Goal: Information Seeking & Learning: Learn about a topic

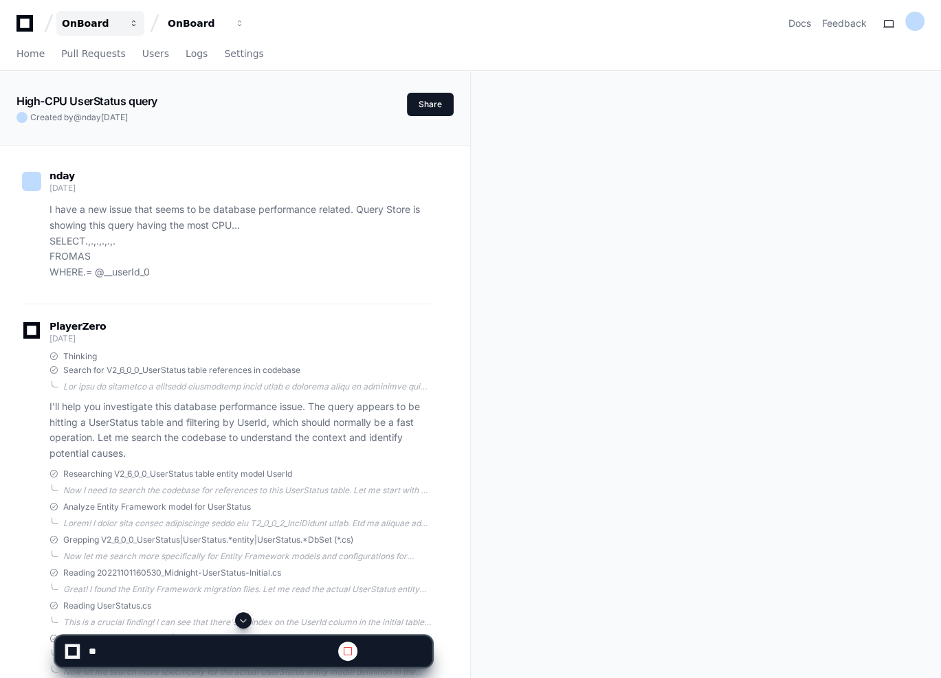
click at [126, 22] on button "OnBoard" at bounding box center [100, 23] width 88 height 25
click at [184, 19] on div "OnBoard" at bounding box center [197, 23] width 59 height 14
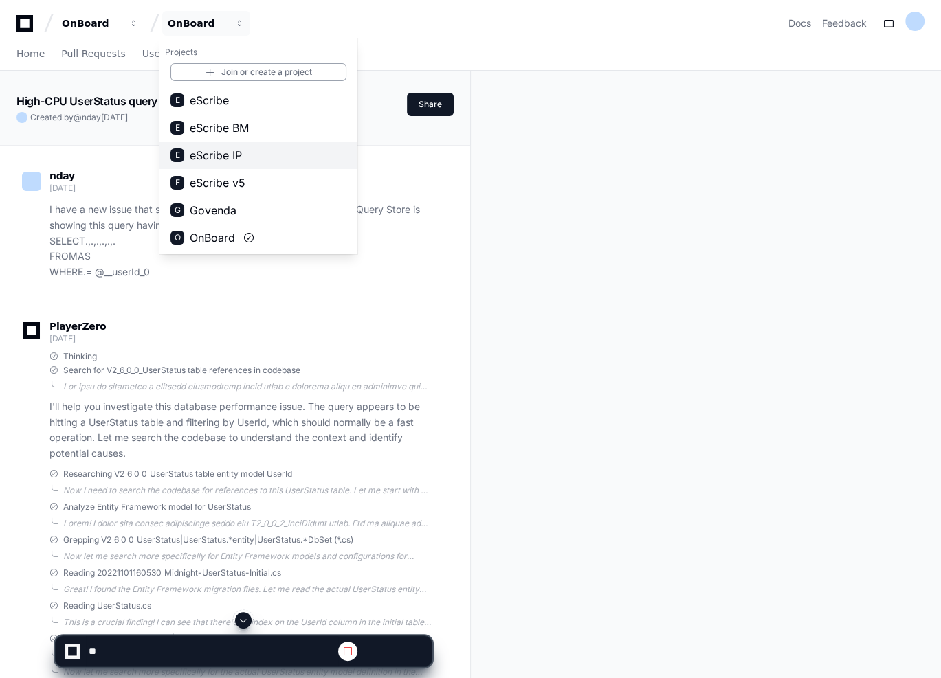
click at [199, 154] on span "eScribe IP" at bounding box center [216, 155] width 52 height 16
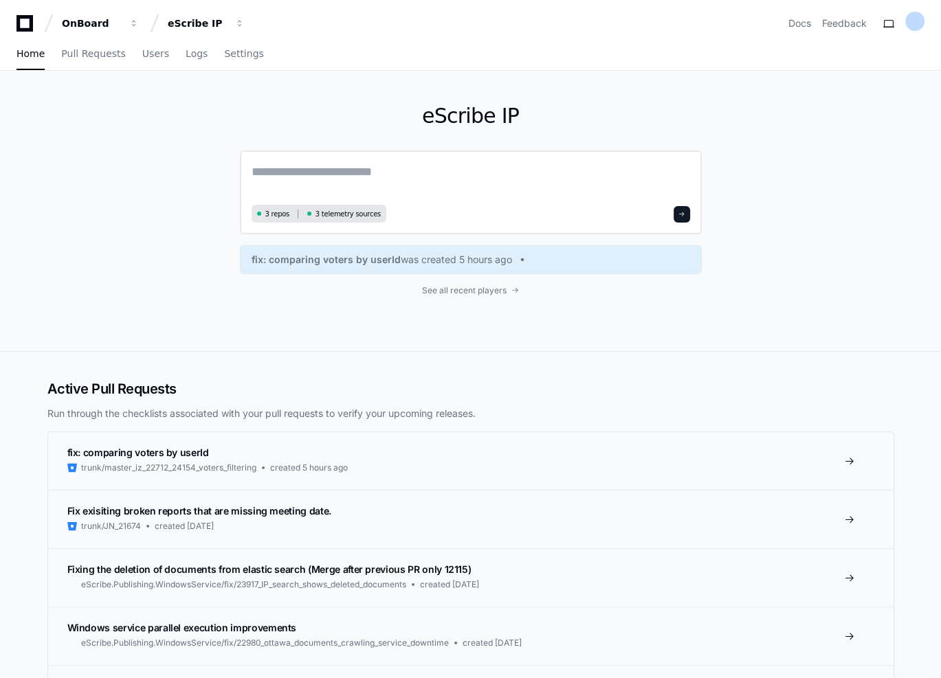
click at [308, 168] on textarea at bounding box center [471, 181] width 439 height 38
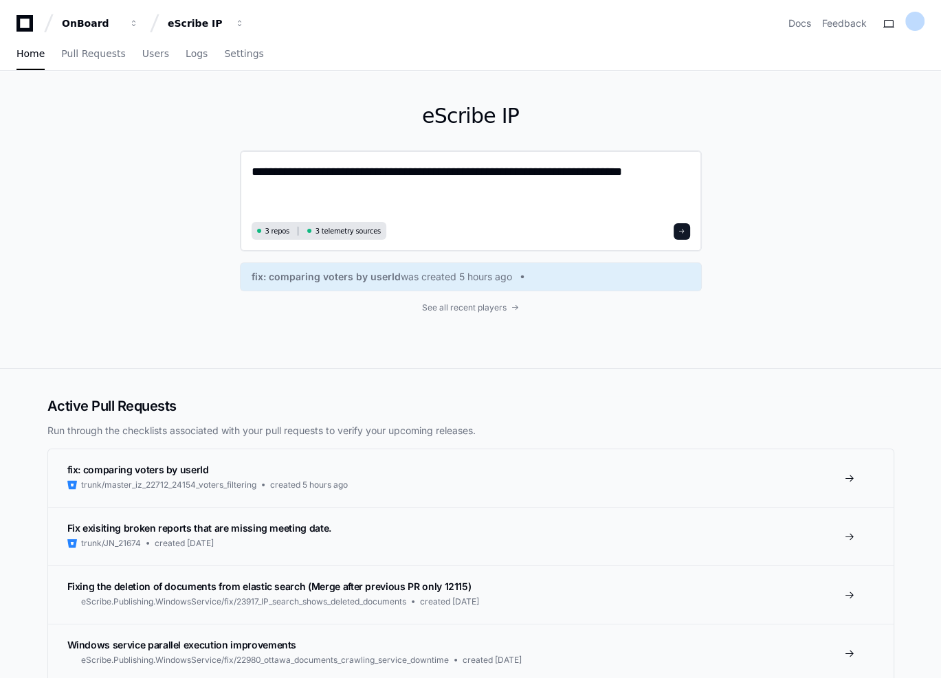
paste textarea "**********"
type textarea "**********"
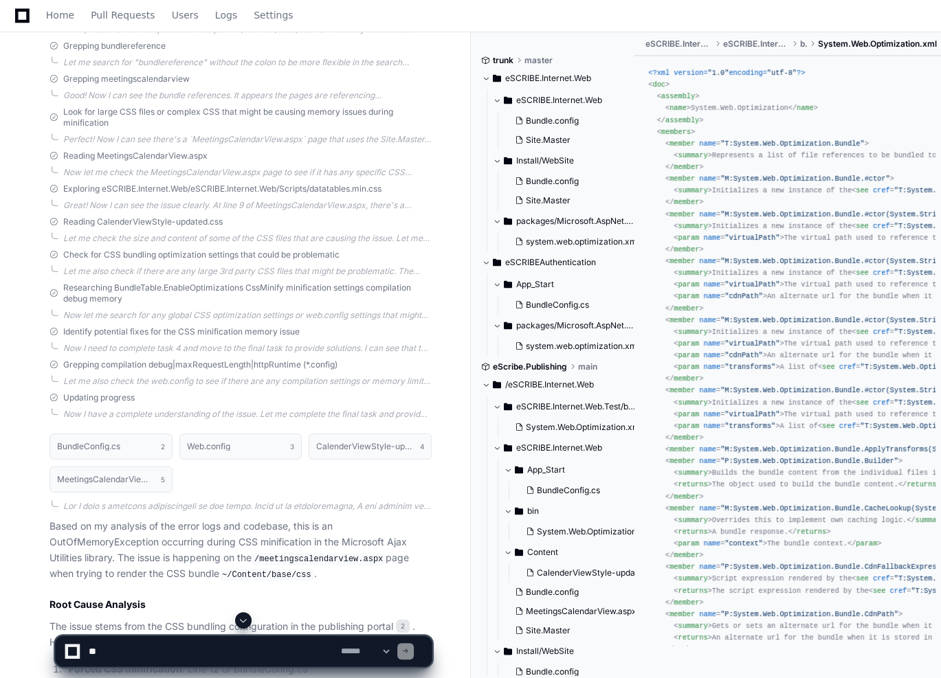
scroll to position [4210, 0]
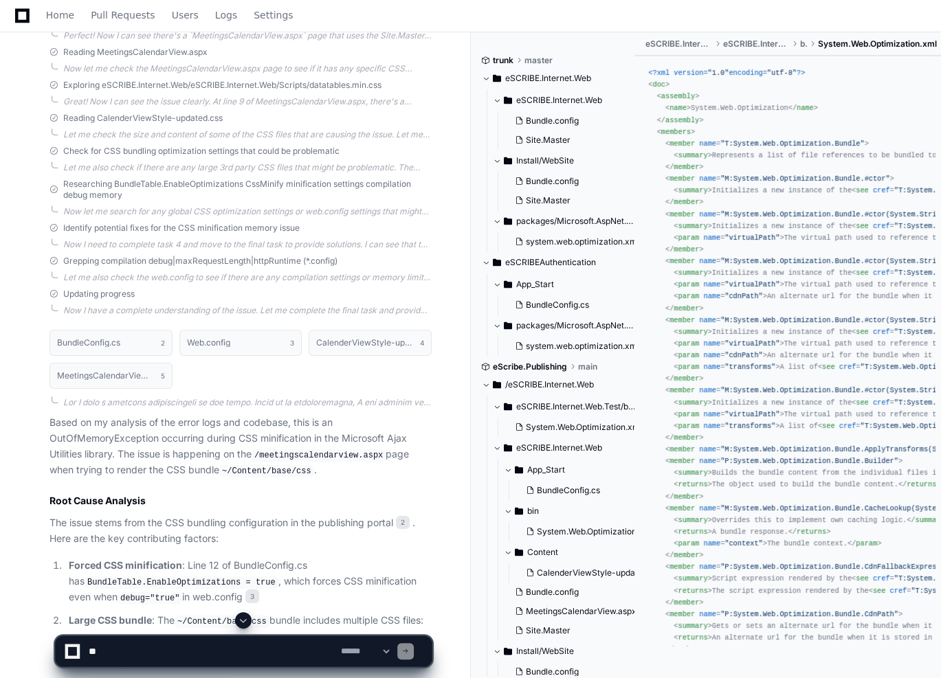
click at [141, 415] on p "Based on my analysis of the error logs and codebase, this is an OutOfMemoryExce…" at bounding box center [240, 447] width 382 height 64
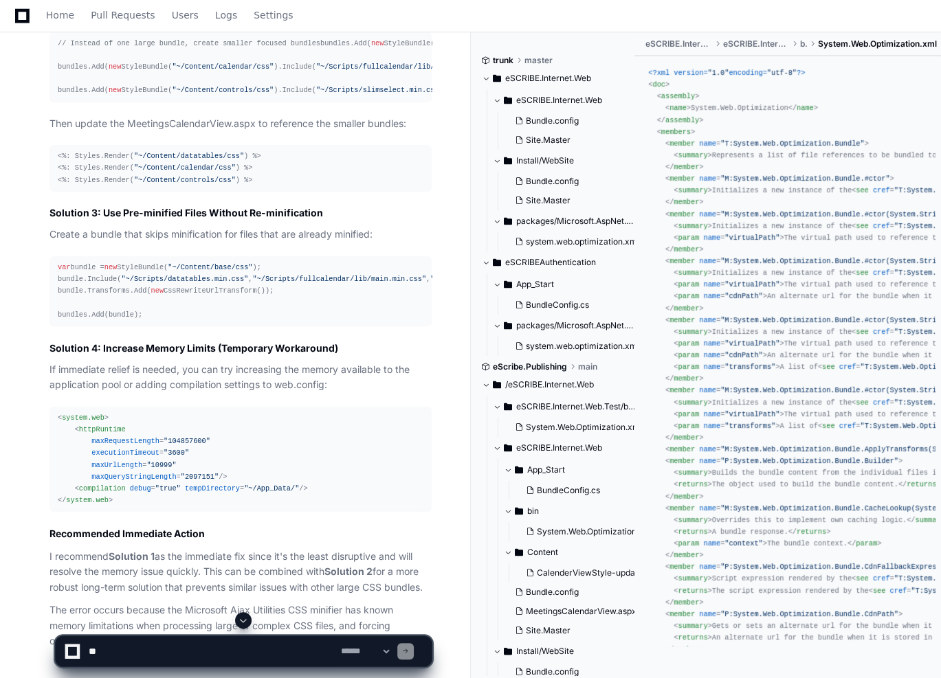
scroll to position [5255, 0]
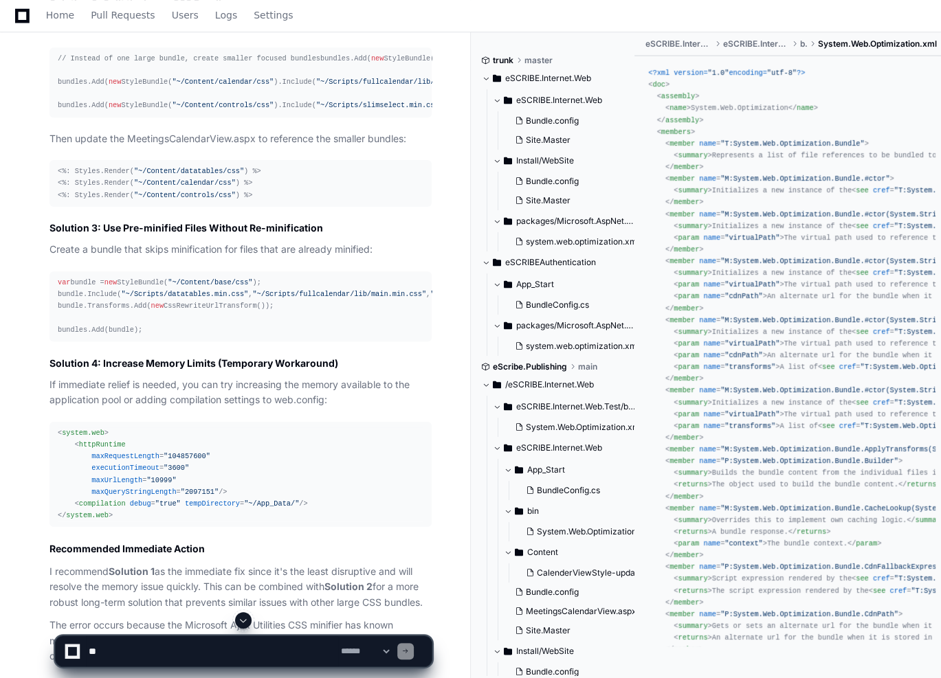
click at [333, 336] on div "var bundle = new StyleBundle( "~/Content/base/css" ); bundle.Include( "~/Script…" at bounding box center [241, 306] width 366 height 59
click at [409, 653] on span at bounding box center [405, 651] width 7 height 7
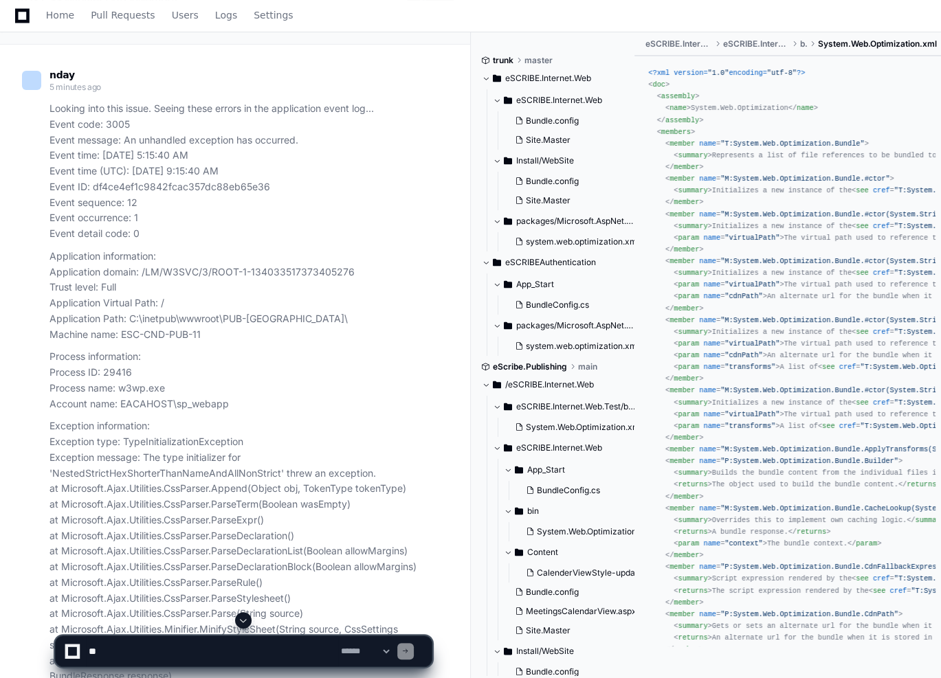
scroll to position [0, 0]
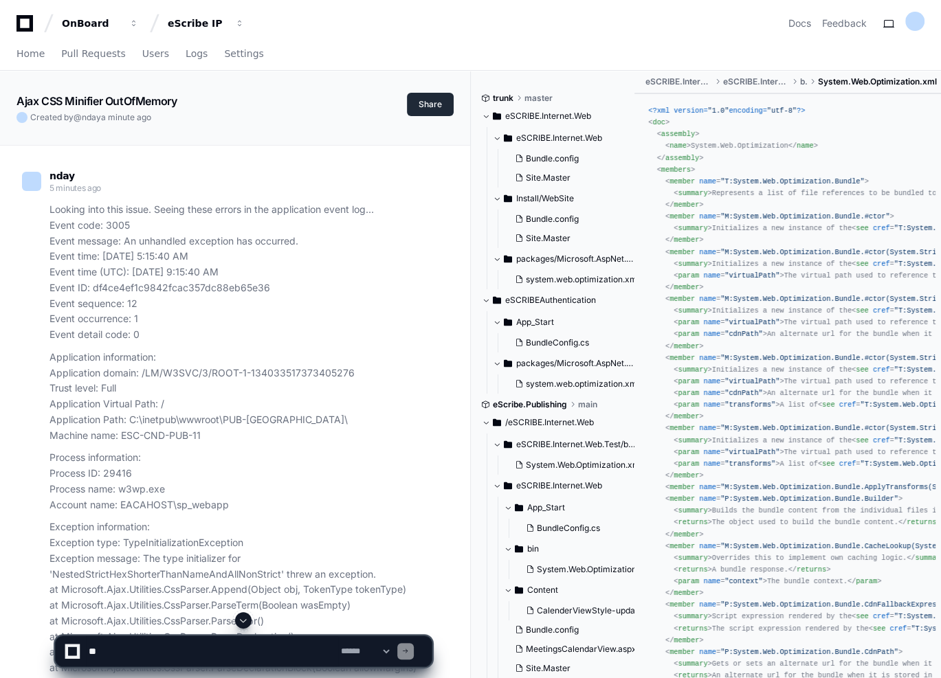
click at [434, 107] on button "Share" at bounding box center [430, 104] width 47 height 23
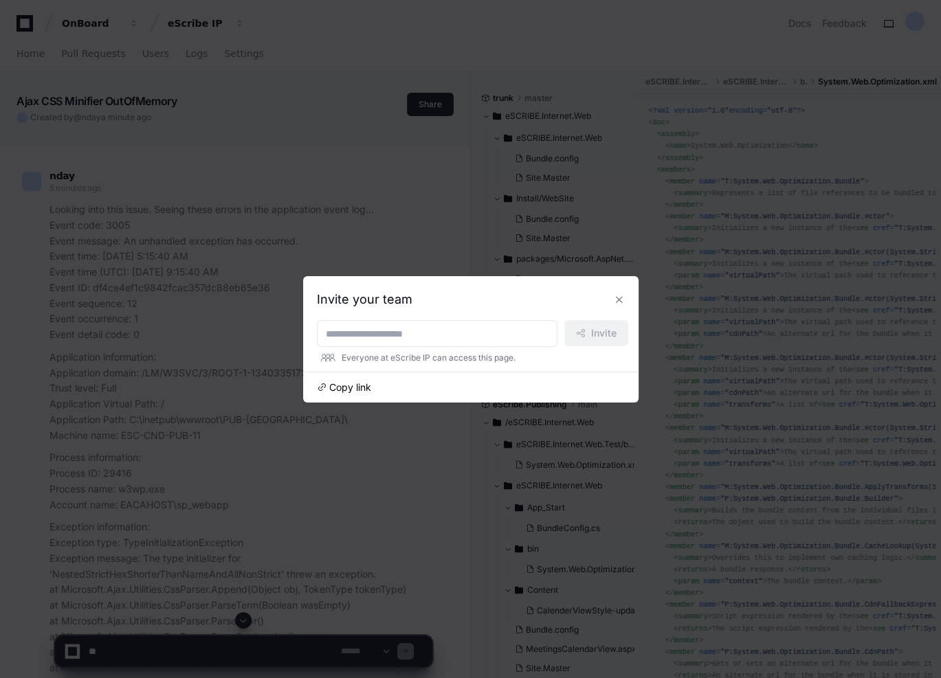
click at [346, 388] on span "Copy link" at bounding box center [350, 388] width 42 height 14
click at [262, 463] on div at bounding box center [470, 339] width 941 height 678
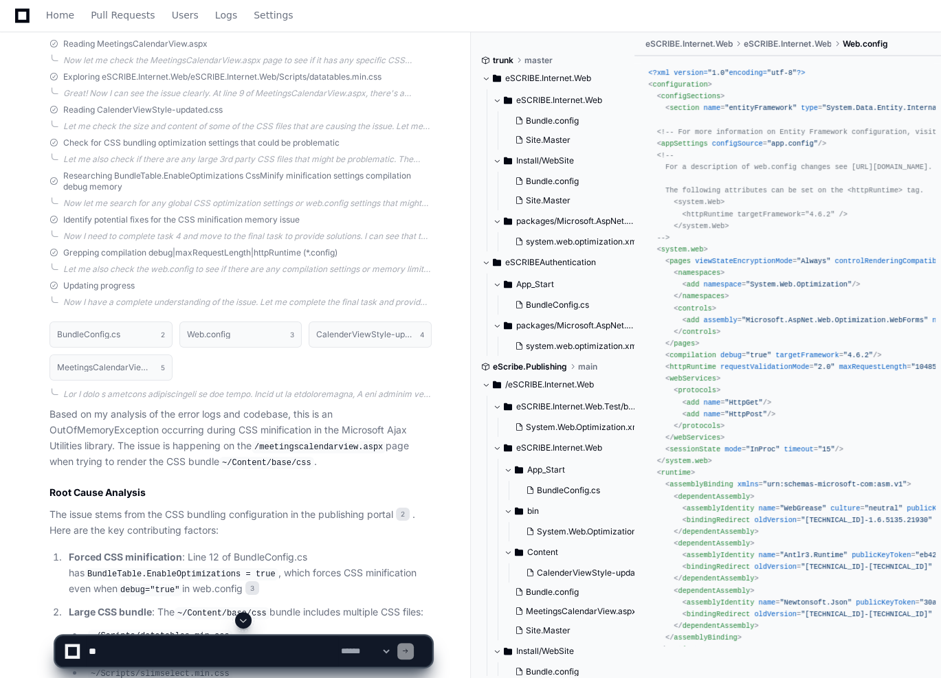
scroll to position [4354, 0]
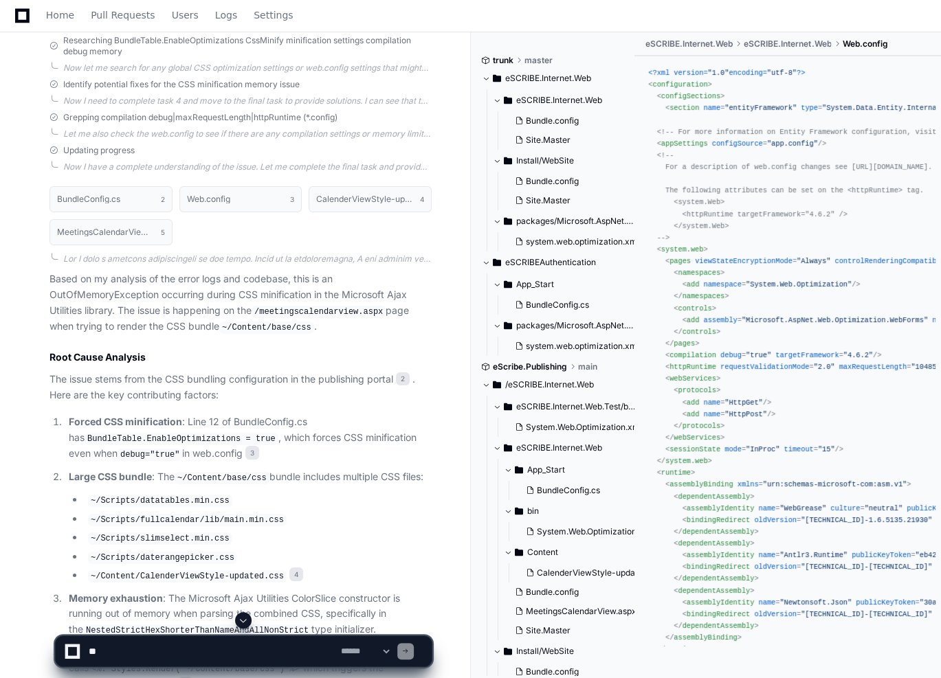
click at [304, 415] on p "Forced CSS minification : Line 12 of BundleConfig.cs has BundleTable.EnableOpti…" at bounding box center [250, 439] width 363 height 48
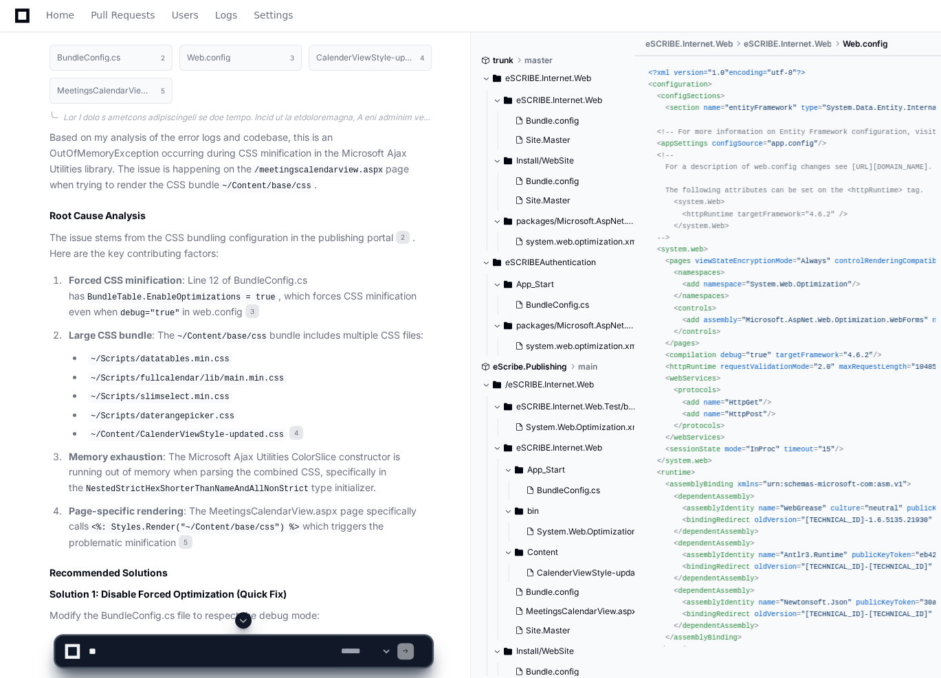
scroll to position [4519, 0]
